Goal: Information Seeking & Learning: Learn about a topic

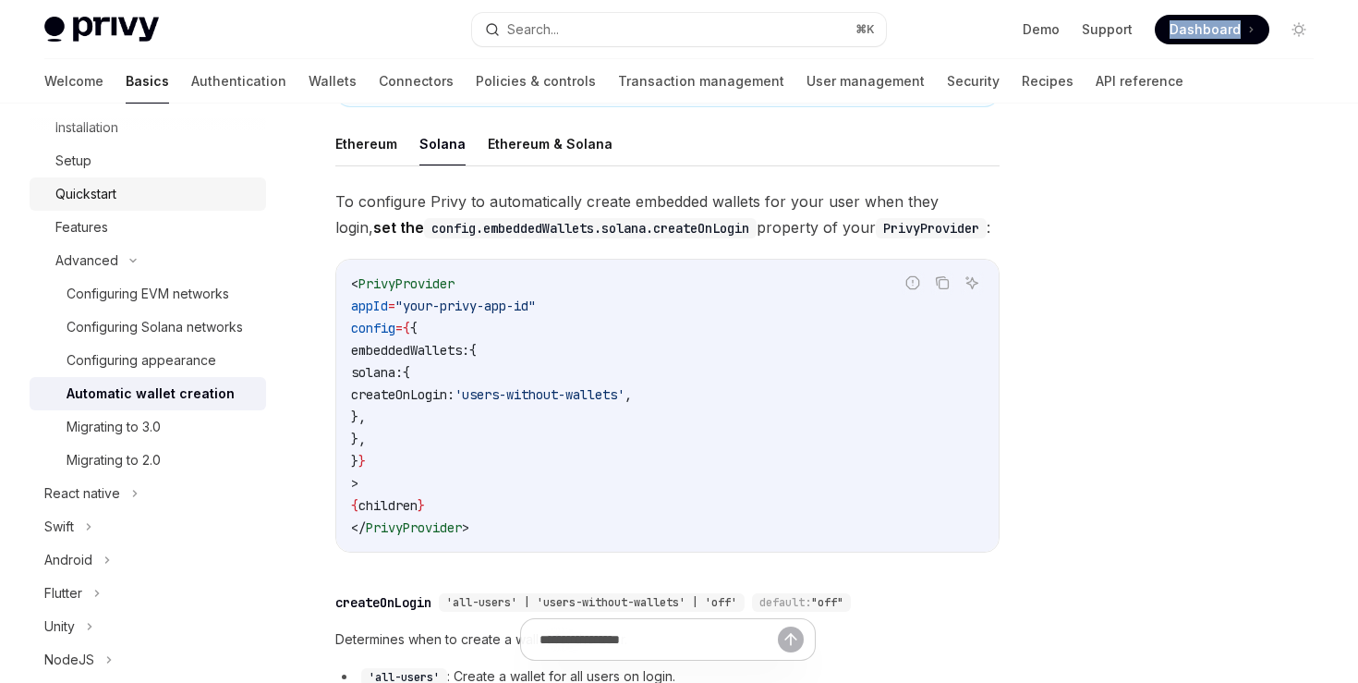
click at [120, 187] on div "Quickstart" at bounding box center [154, 194] width 199 height 22
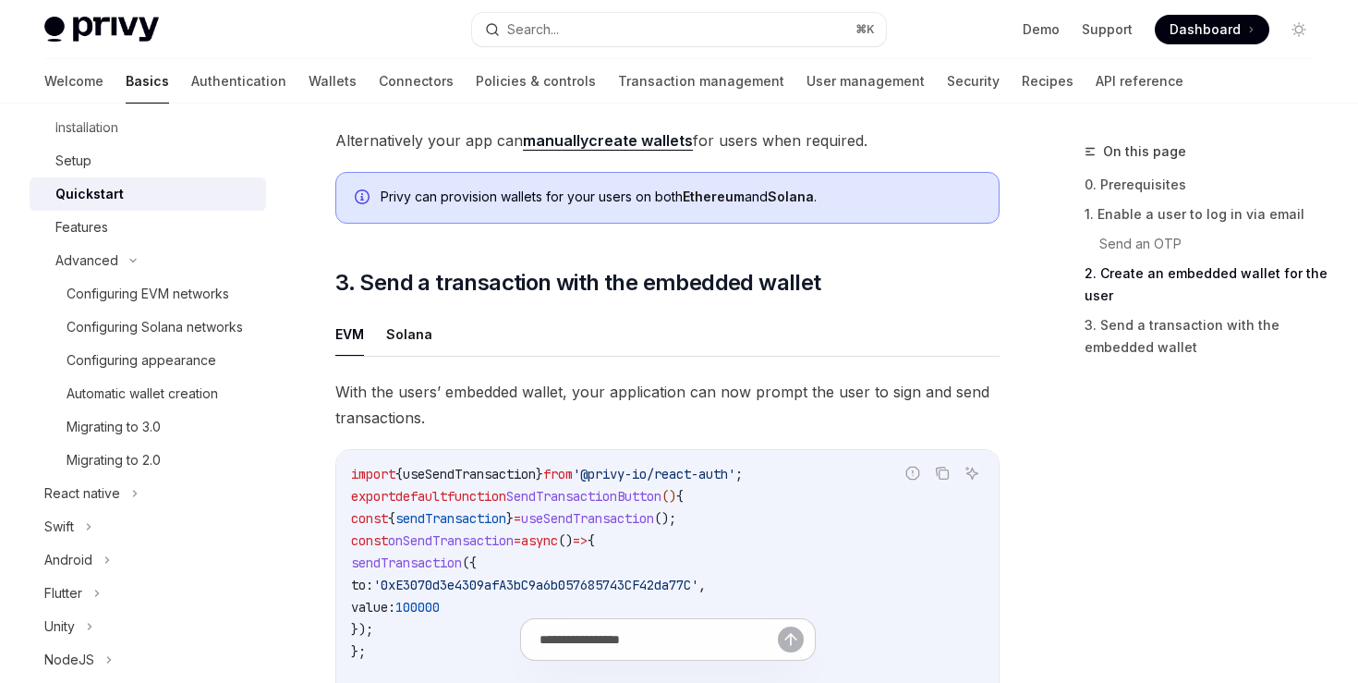
scroll to position [1463, 0]
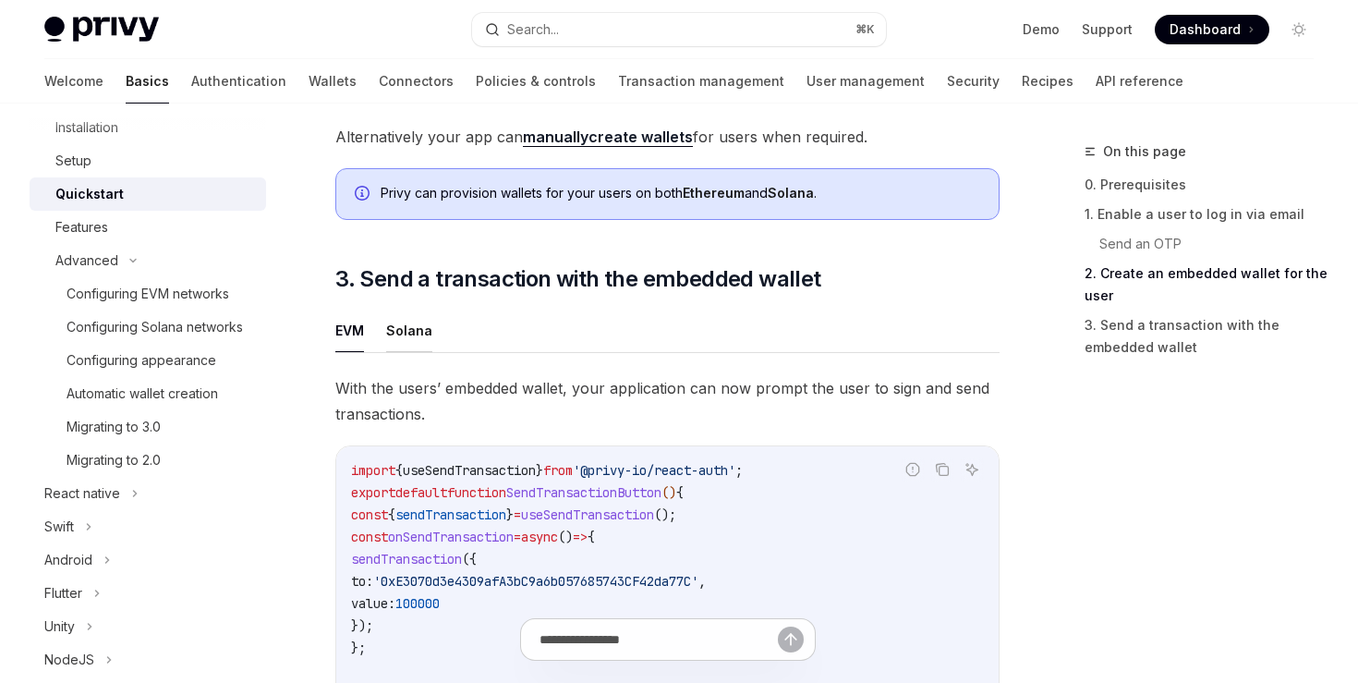
click at [422, 330] on button "Solana" at bounding box center [409, 329] width 46 height 43
type textarea "*"
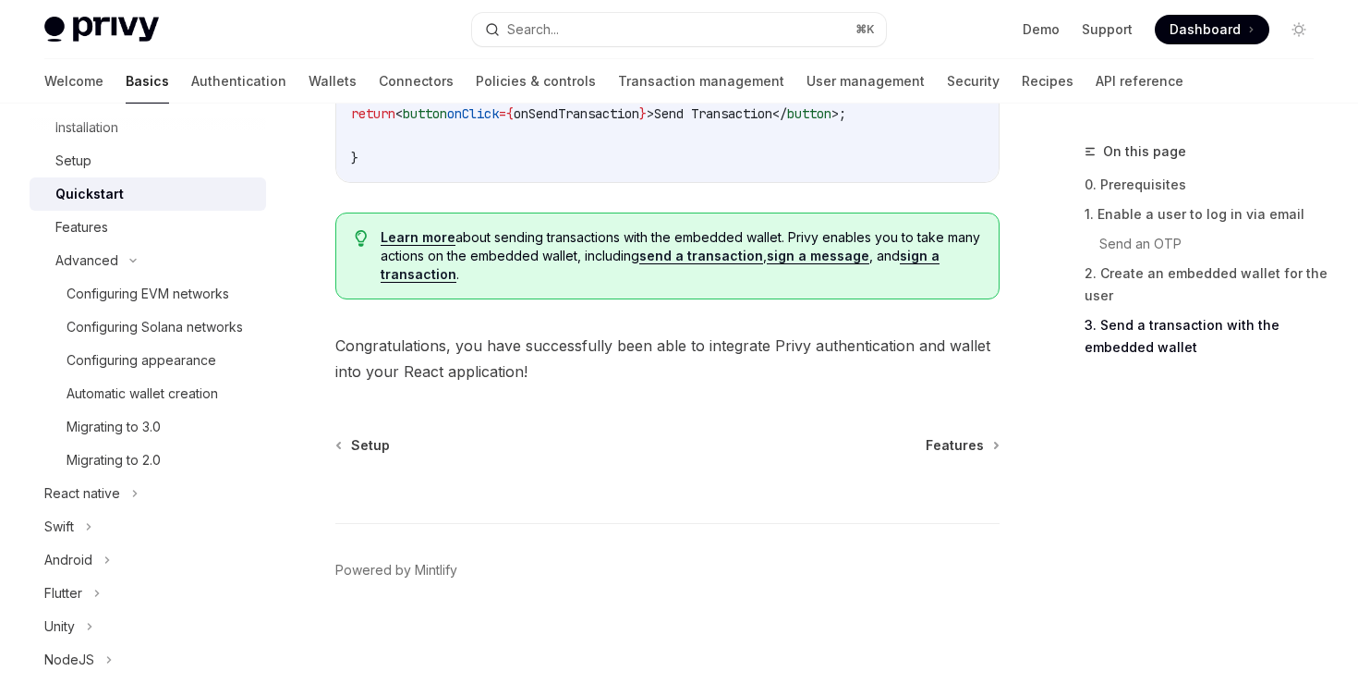
scroll to position [2344, 0]
click at [91, 127] on div at bounding box center [148, 118] width 236 height 30
click at [191, 72] on link "Authentication" at bounding box center [238, 81] width 95 height 44
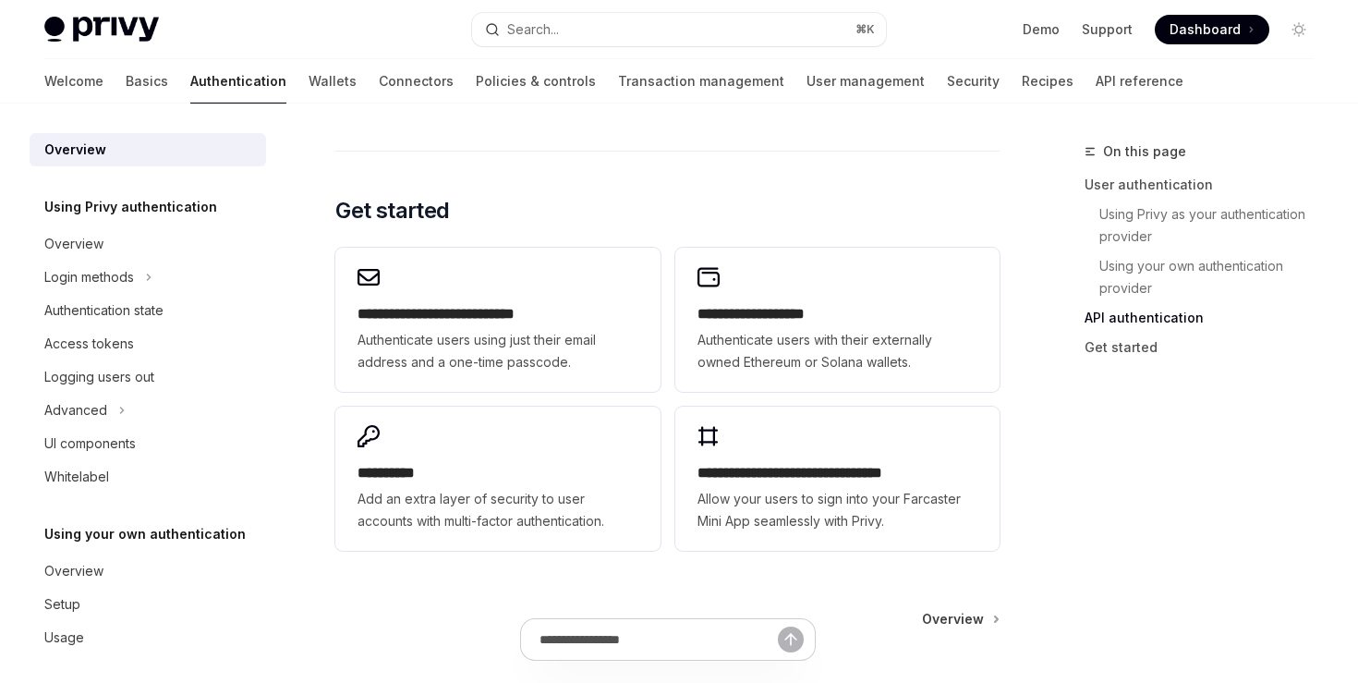
scroll to position [1501, 0]
